Goal: Transaction & Acquisition: Purchase product/service

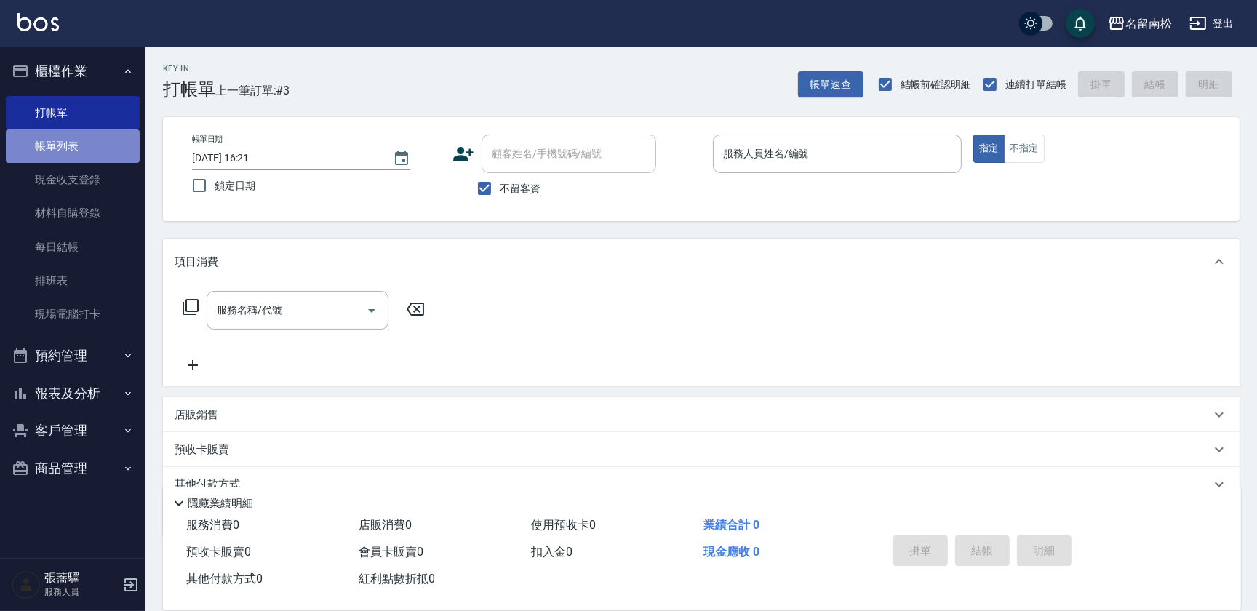
click at [84, 146] on link "帳單列表" at bounding box center [73, 145] width 134 height 33
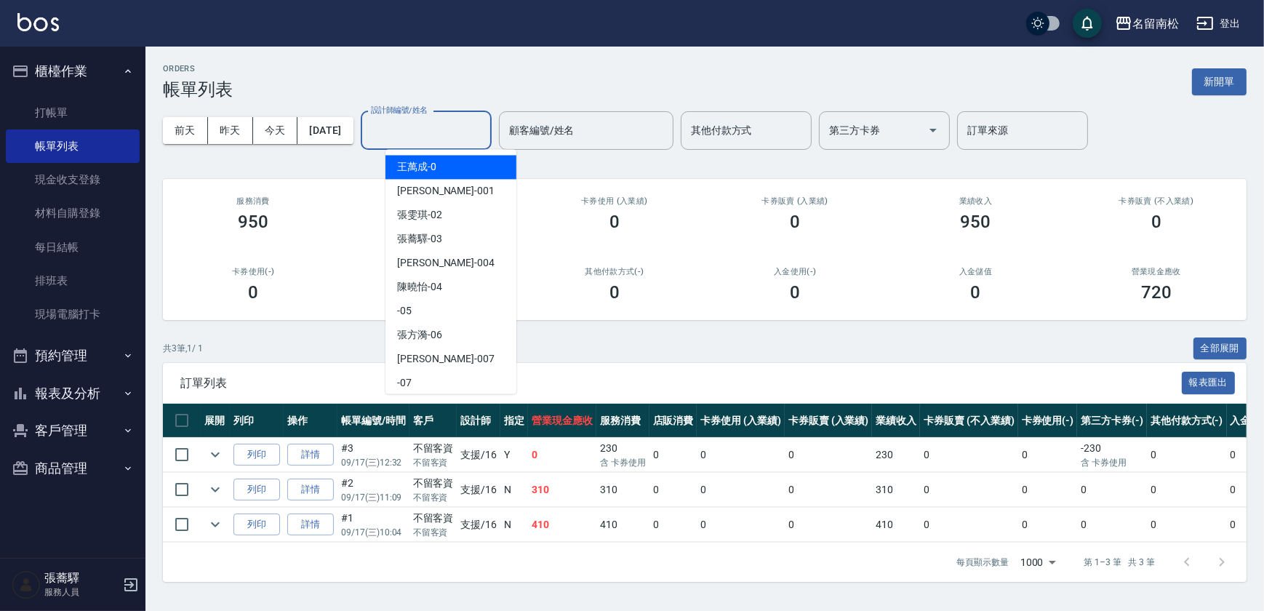
click at [443, 130] on input "設計師編號/姓名" at bounding box center [426, 130] width 118 height 25
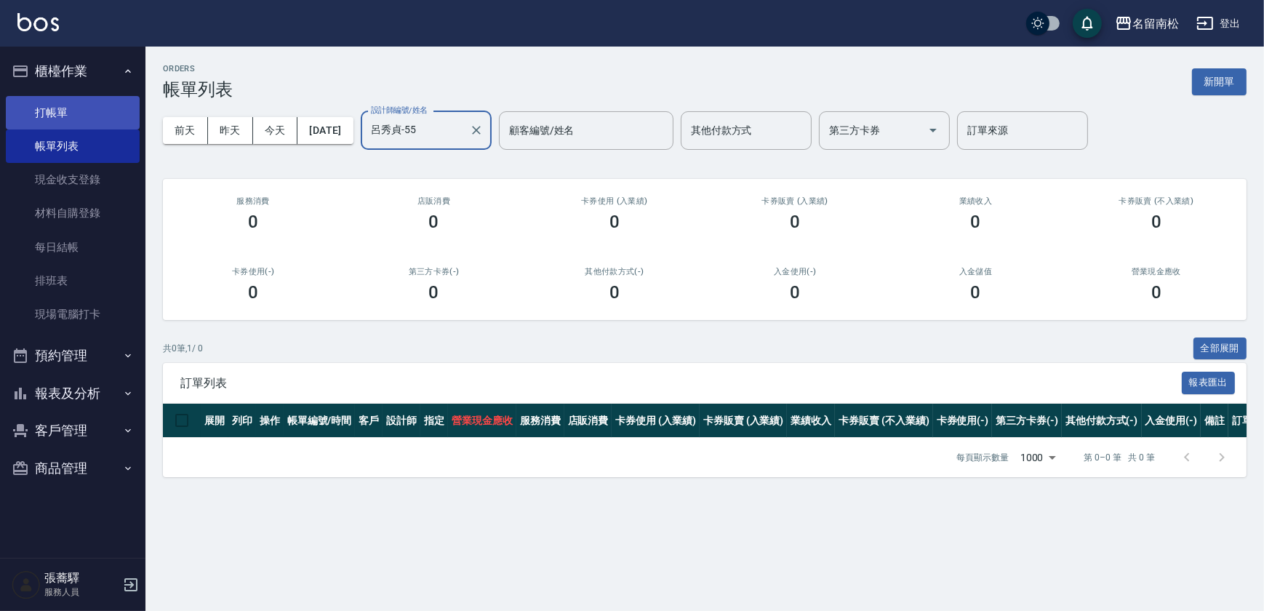
type input "呂秀貞-55"
click at [92, 105] on link "打帳單" at bounding box center [73, 112] width 134 height 33
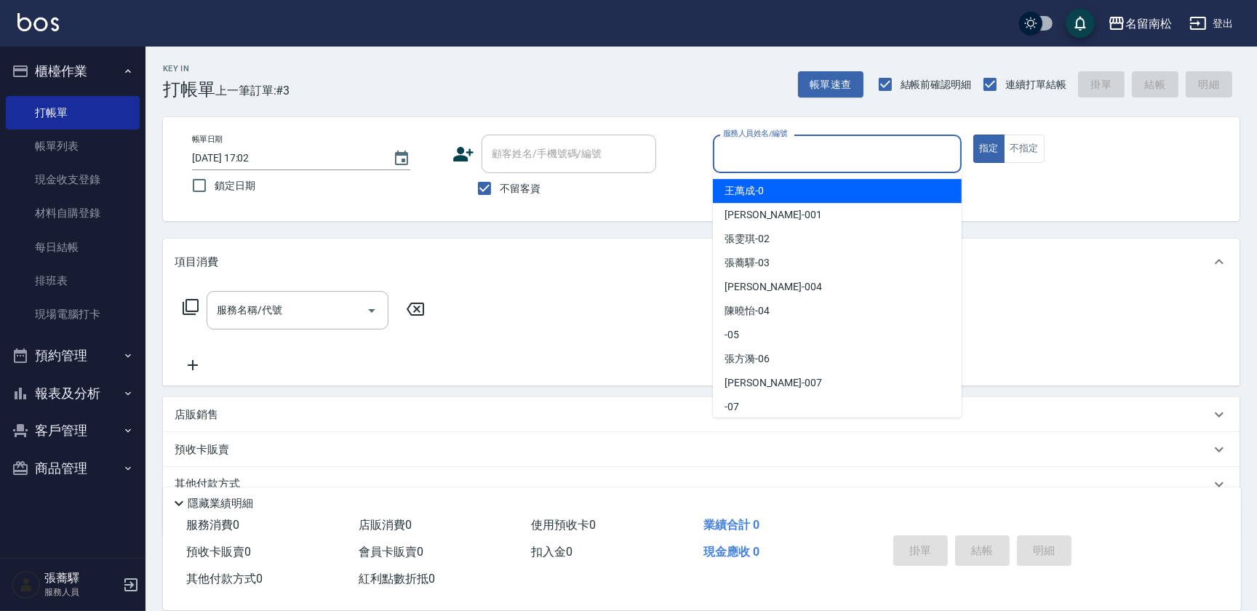
click at [779, 152] on input "服務人員姓名/編號" at bounding box center [837, 153] width 236 height 25
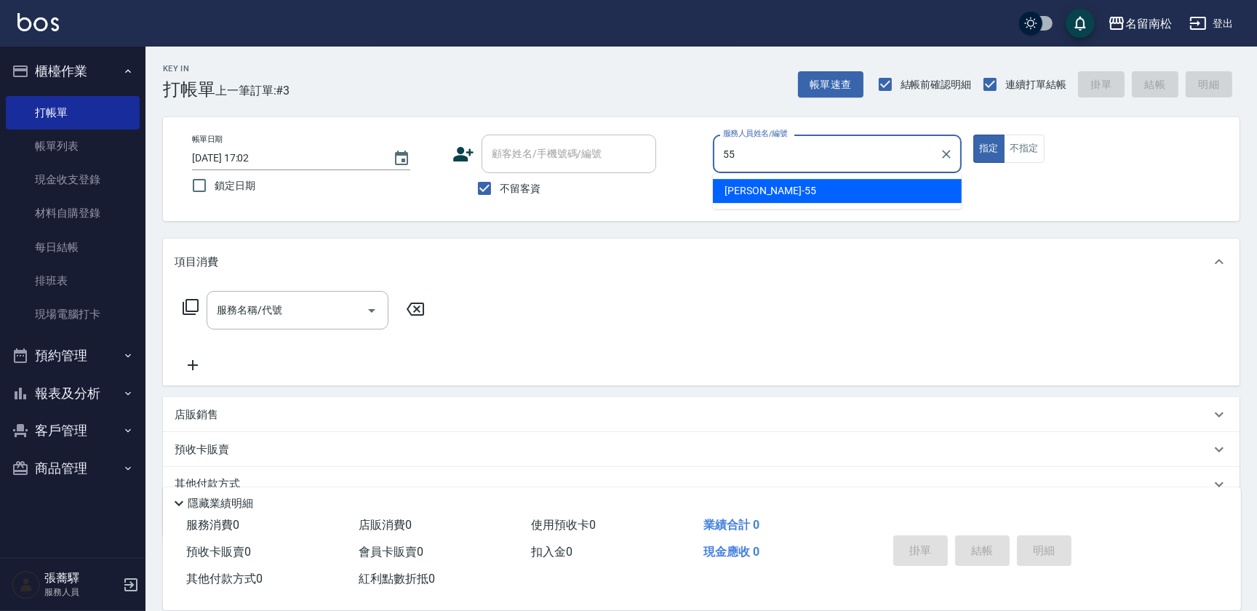
type input "呂秀貞-55"
type button "true"
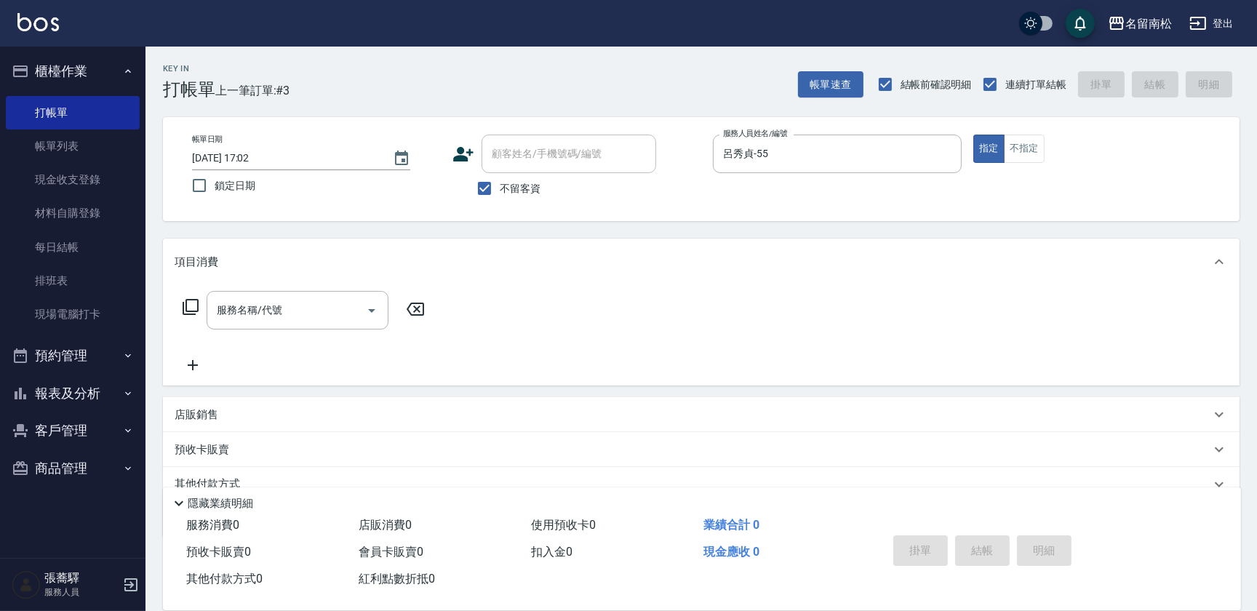
click at [191, 308] on icon at bounding box center [190, 306] width 17 height 17
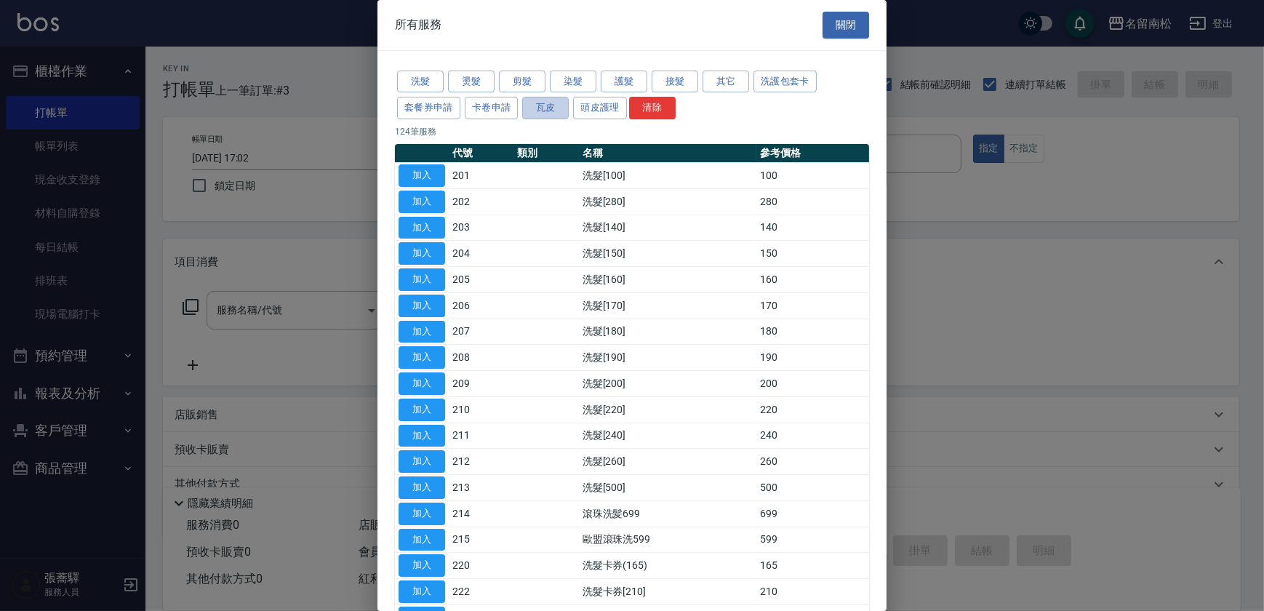
drag, startPoint x: 541, startPoint y: 112, endPoint x: 550, endPoint y: 124, distance: 15.6
click at [543, 112] on button "瓦皮" at bounding box center [545, 108] width 47 height 23
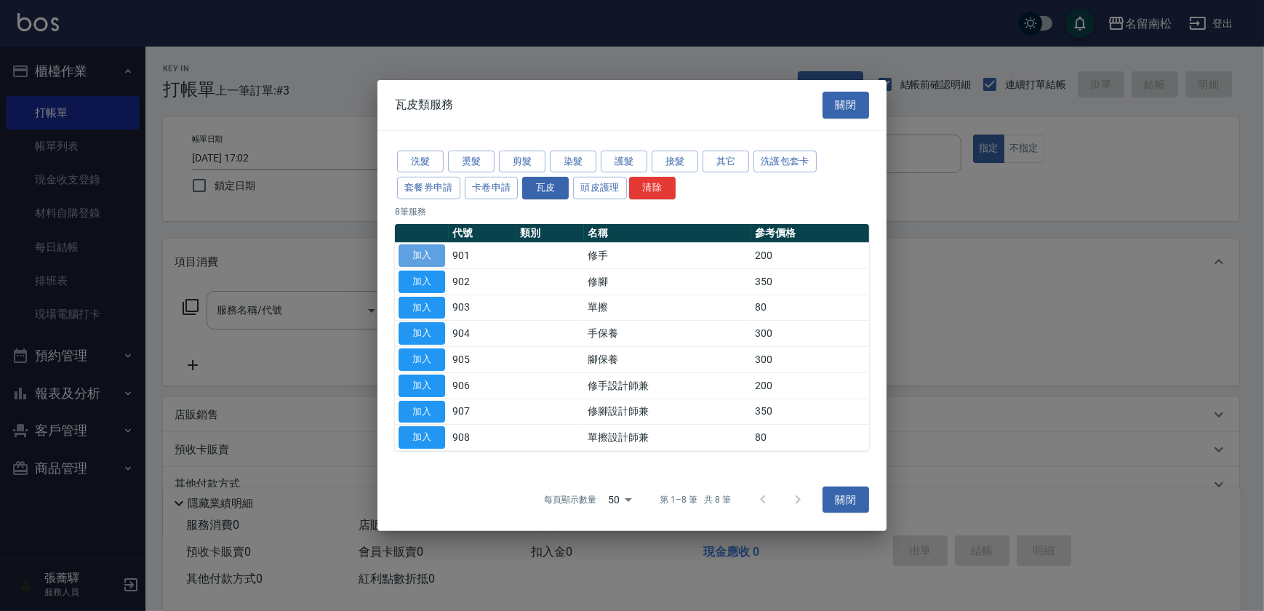
click at [428, 260] on button "加入" at bounding box center [421, 255] width 47 height 23
type input "修手(901)"
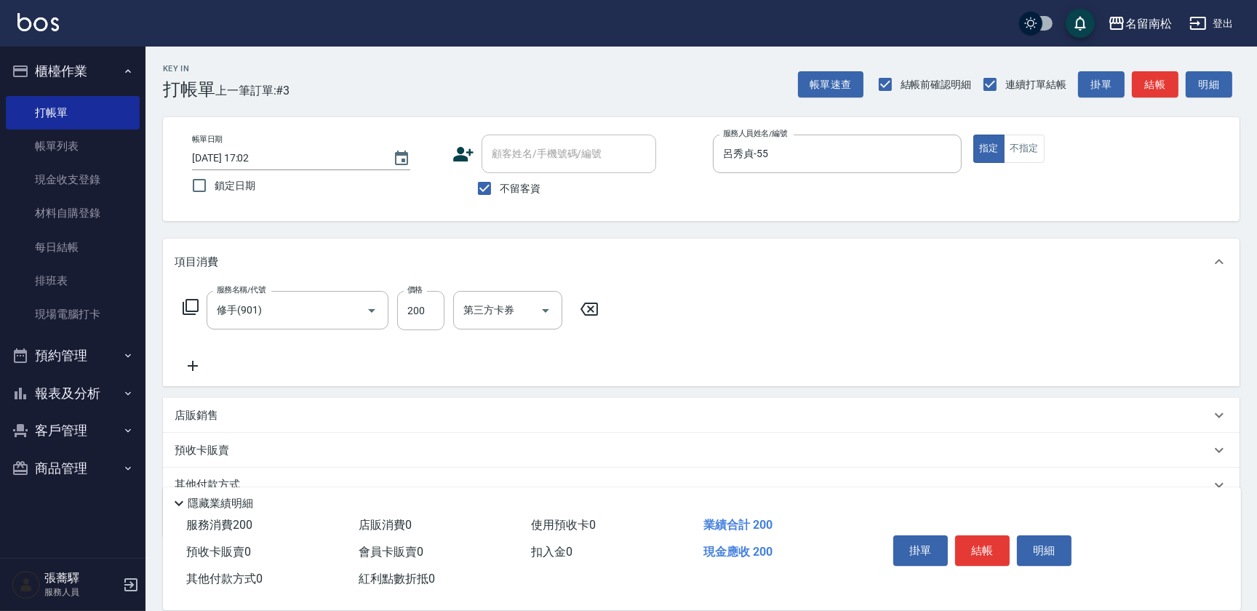
click at [189, 305] on icon at bounding box center [190, 306] width 17 height 17
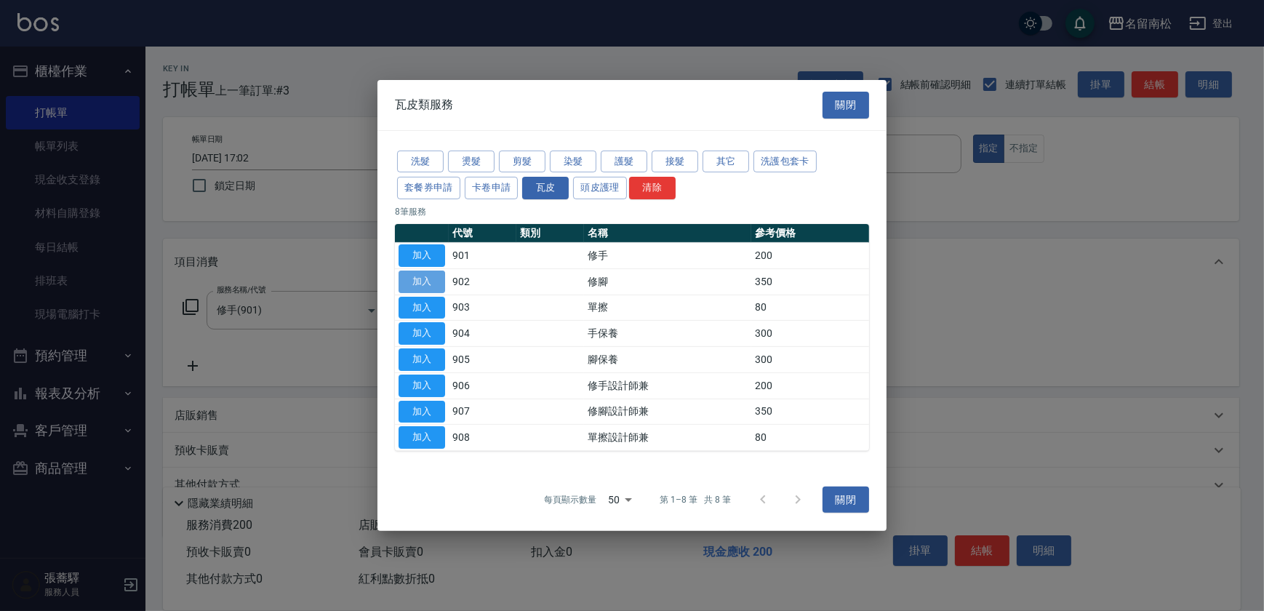
click at [412, 282] on button "加入" at bounding box center [421, 281] width 47 height 23
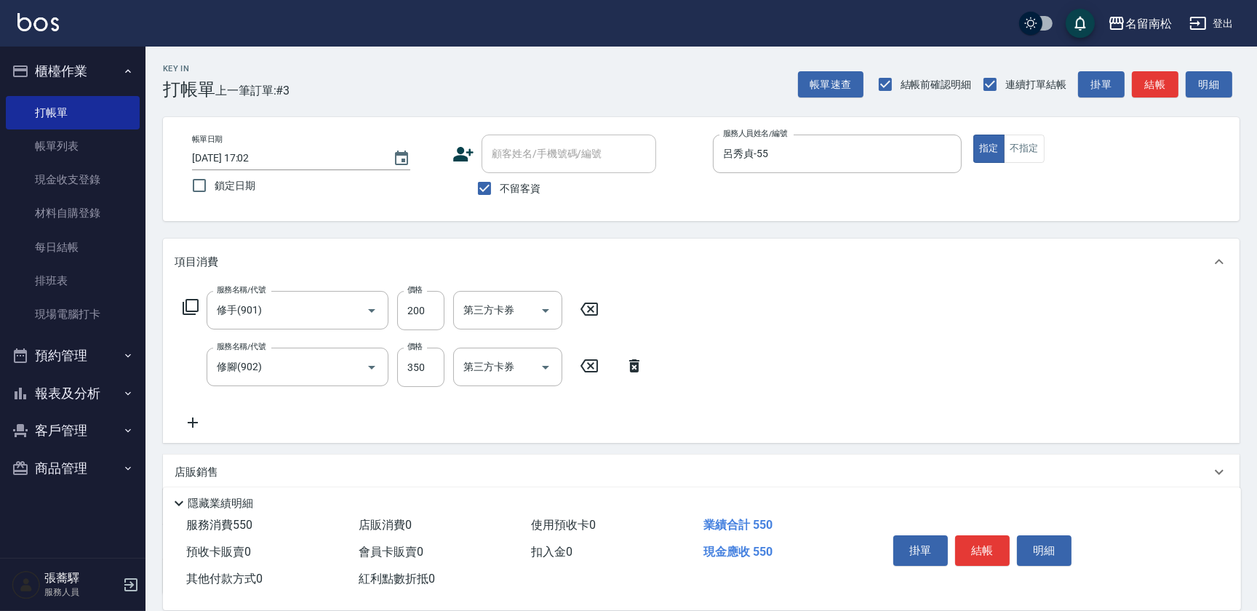
click at [193, 305] on icon at bounding box center [190, 306] width 17 height 17
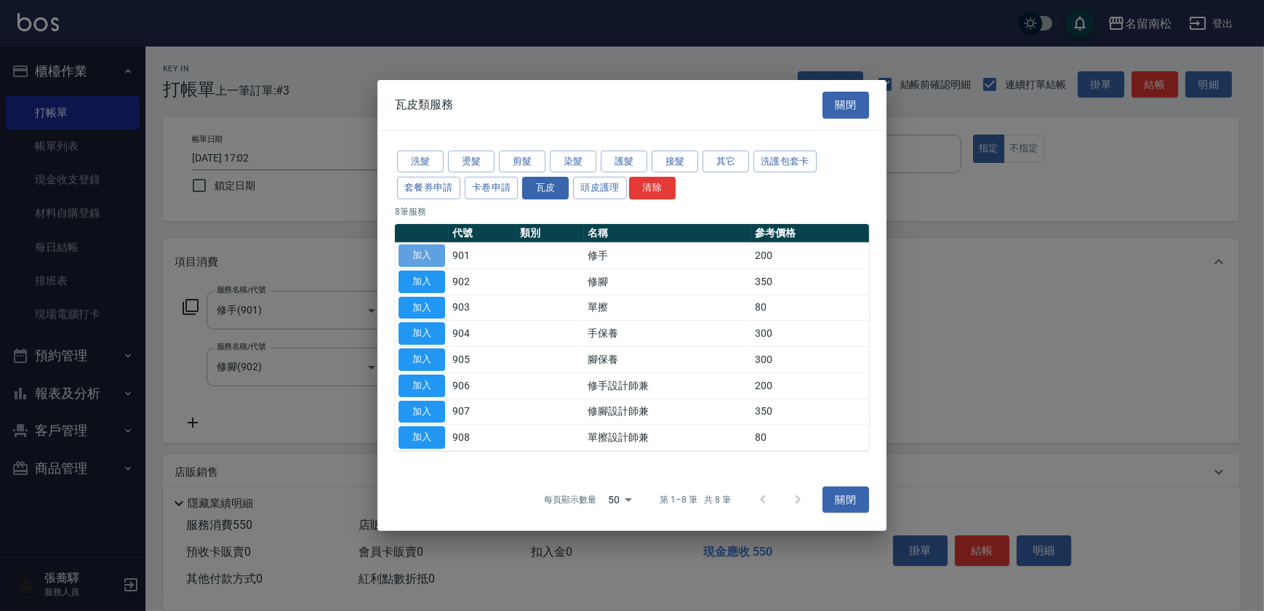
click at [427, 256] on button "加入" at bounding box center [421, 255] width 47 height 23
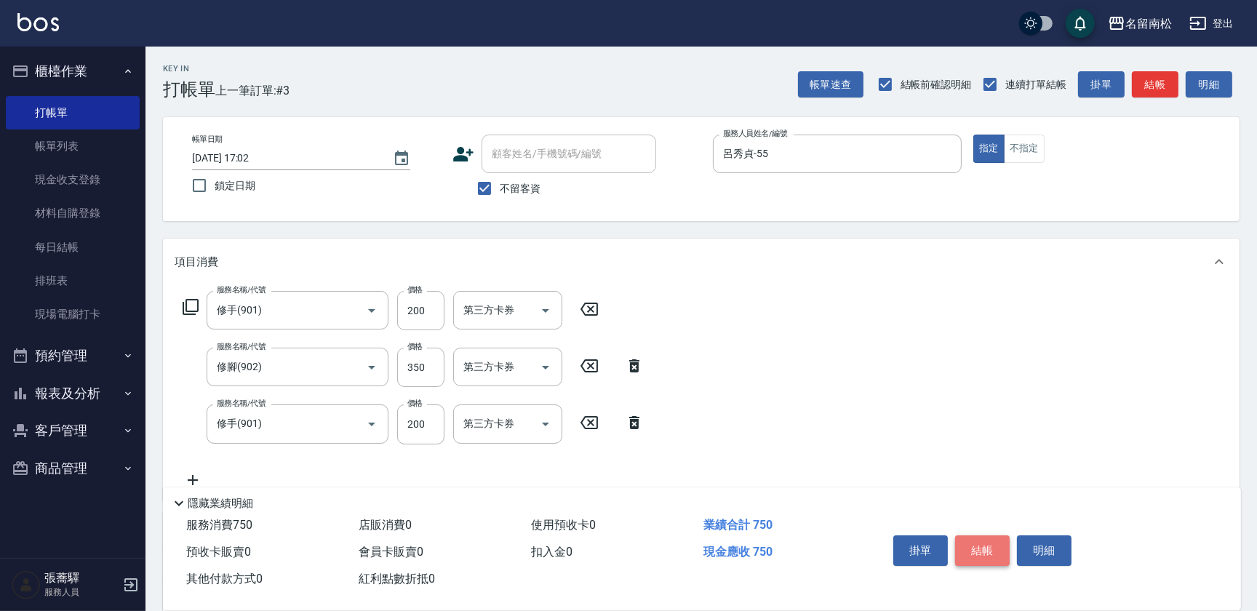
click at [981, 540] on button "結帳" at bounding box center [982, 550] width 55 height 31
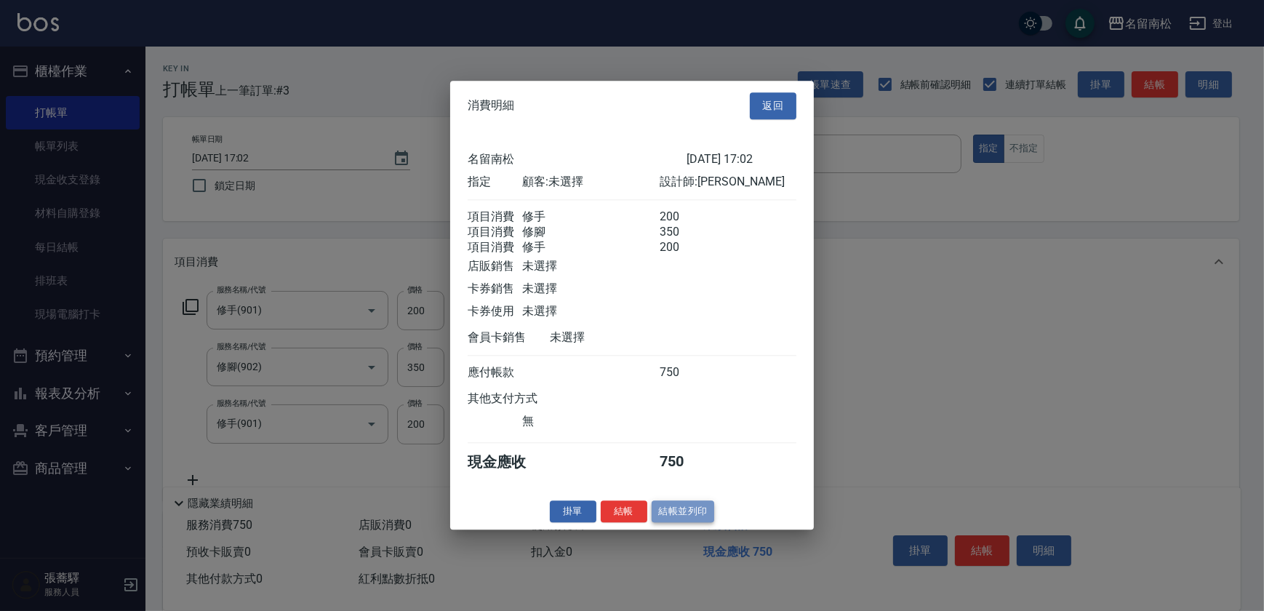
click at [686, 511] on button "結帳並列印" at bounding box center [683, 511] width 63 height 23
